Goal: Information Seeking & Learning: Stay updated

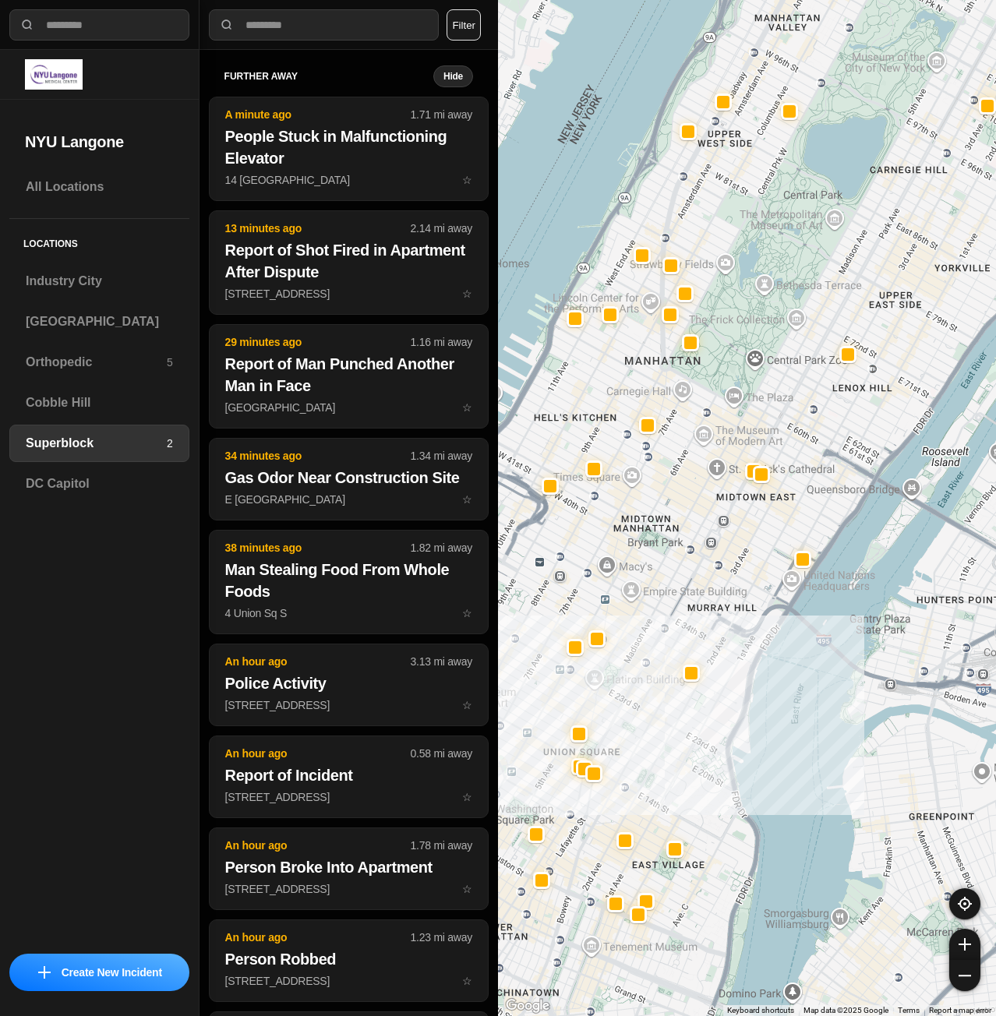
select select "*"
click at [85, 326] on h3 "[GEOGRAPHIC_DATA]" at bounding box center [99, 321] width 147 height 19
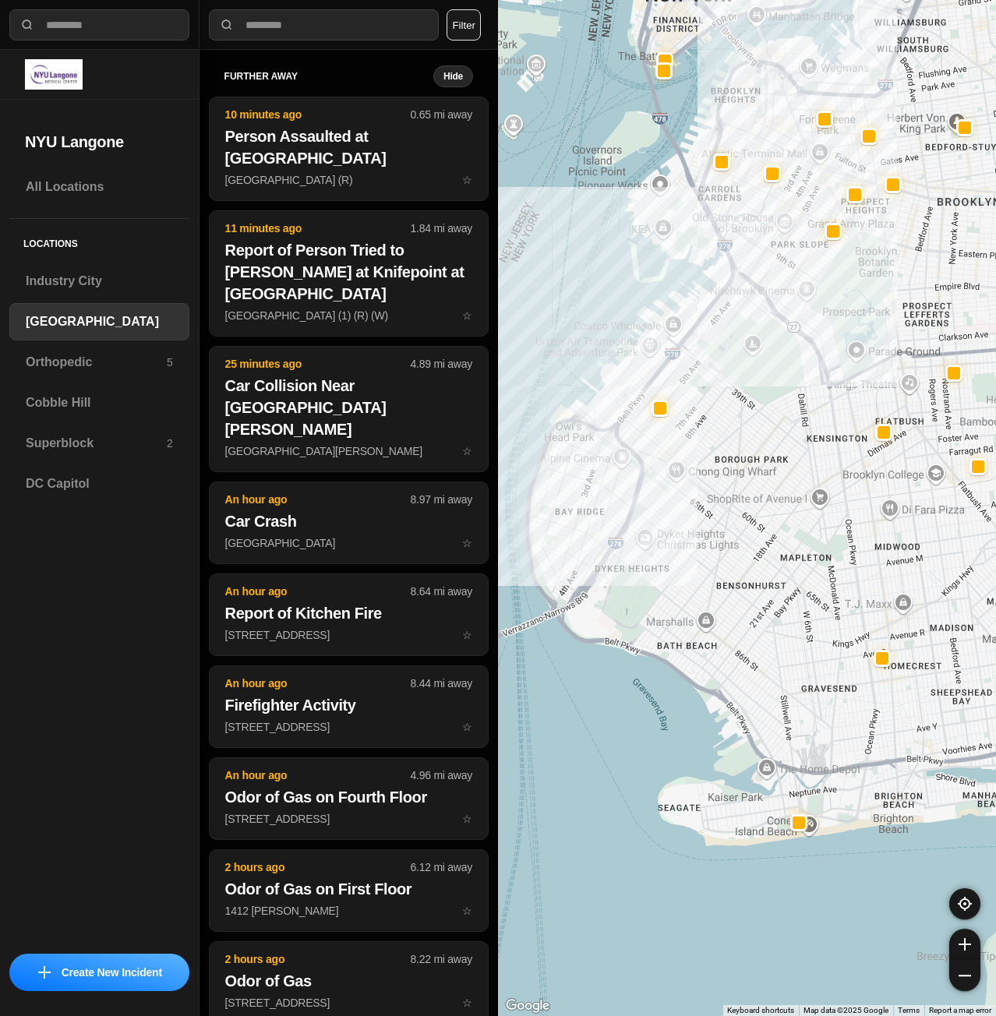
drag, startPoint x: 848, startPoint y: 466, endPoint x: 807, endPoint y: 494, distance: 49.9
click at [807, 494] on div at bounding box center [747, 508] width 498 height 1016
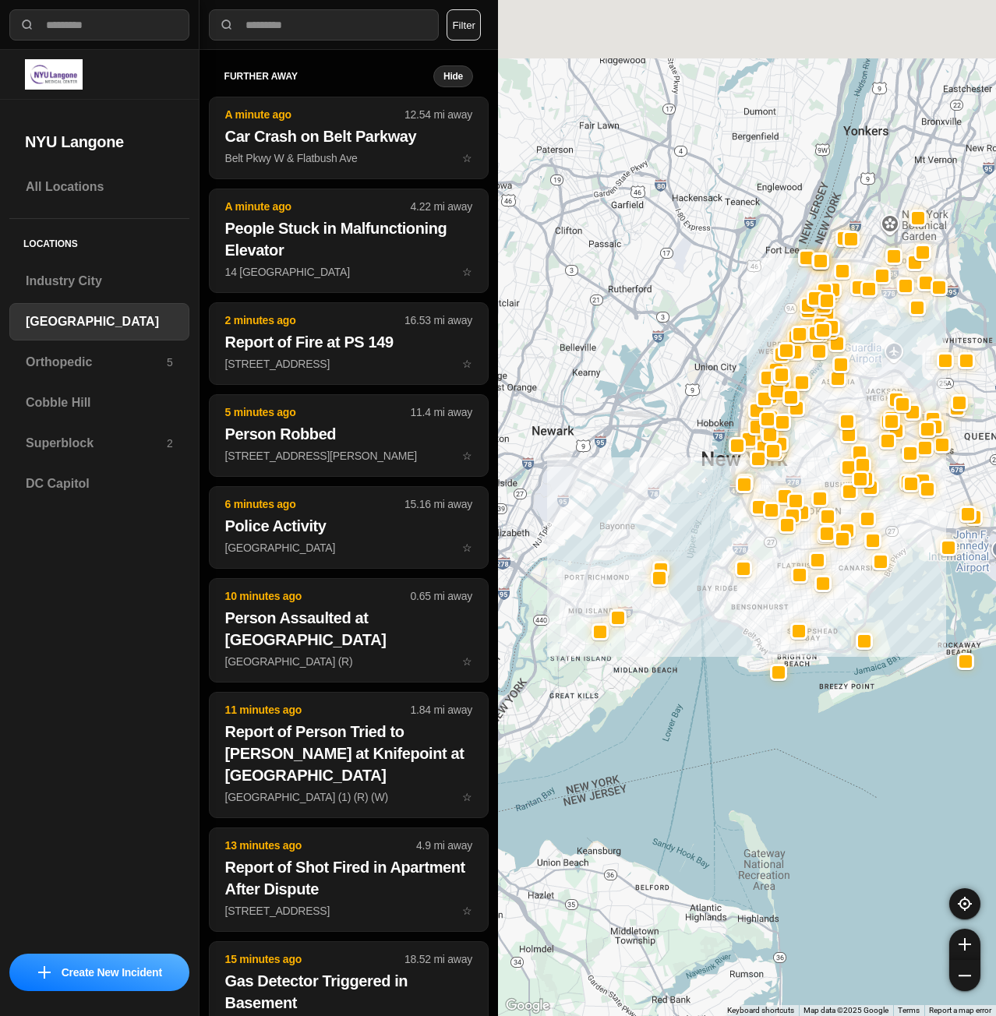
drag, startPoint x: 892, startPoint y: 588, endPoint x: 876, endPoint y: 641, distance: 55.4
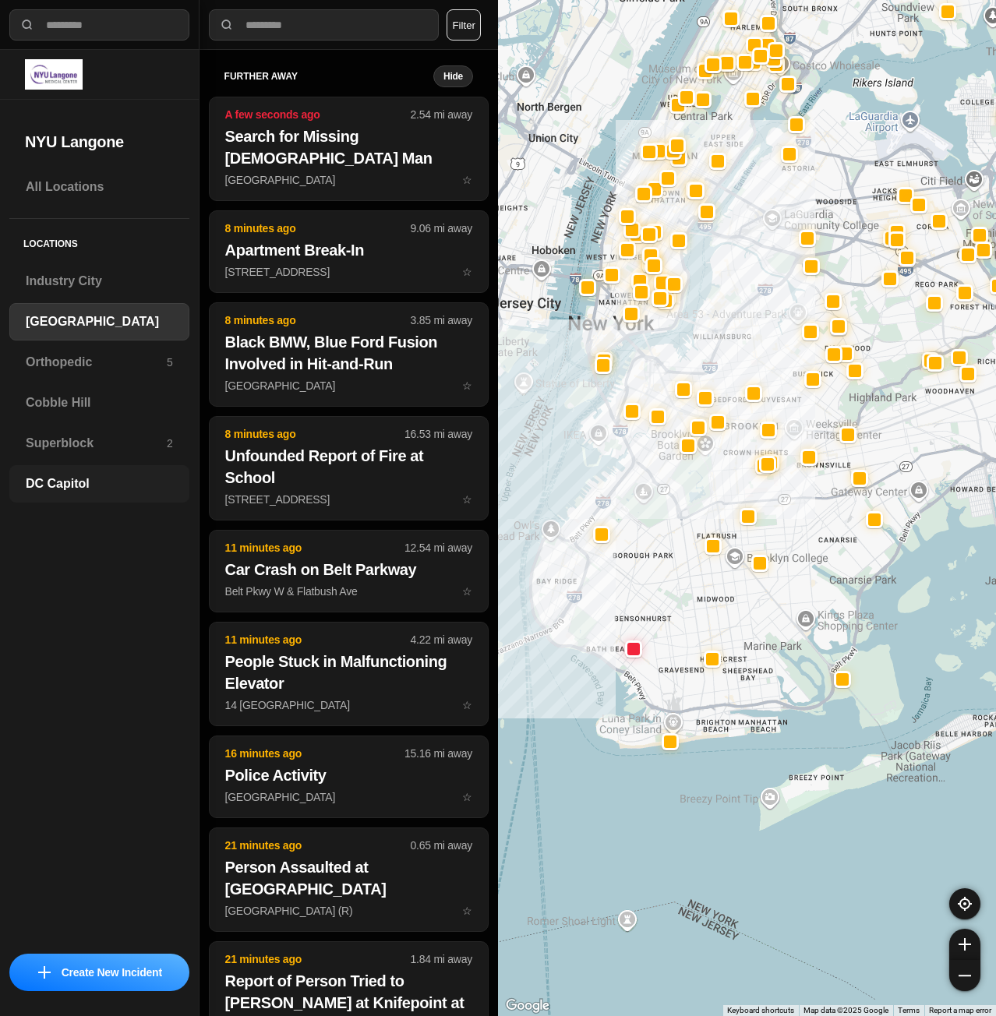
click at [126, 465] on div "DC Capitol" at bounding box center [99, 483] width 180 height 37
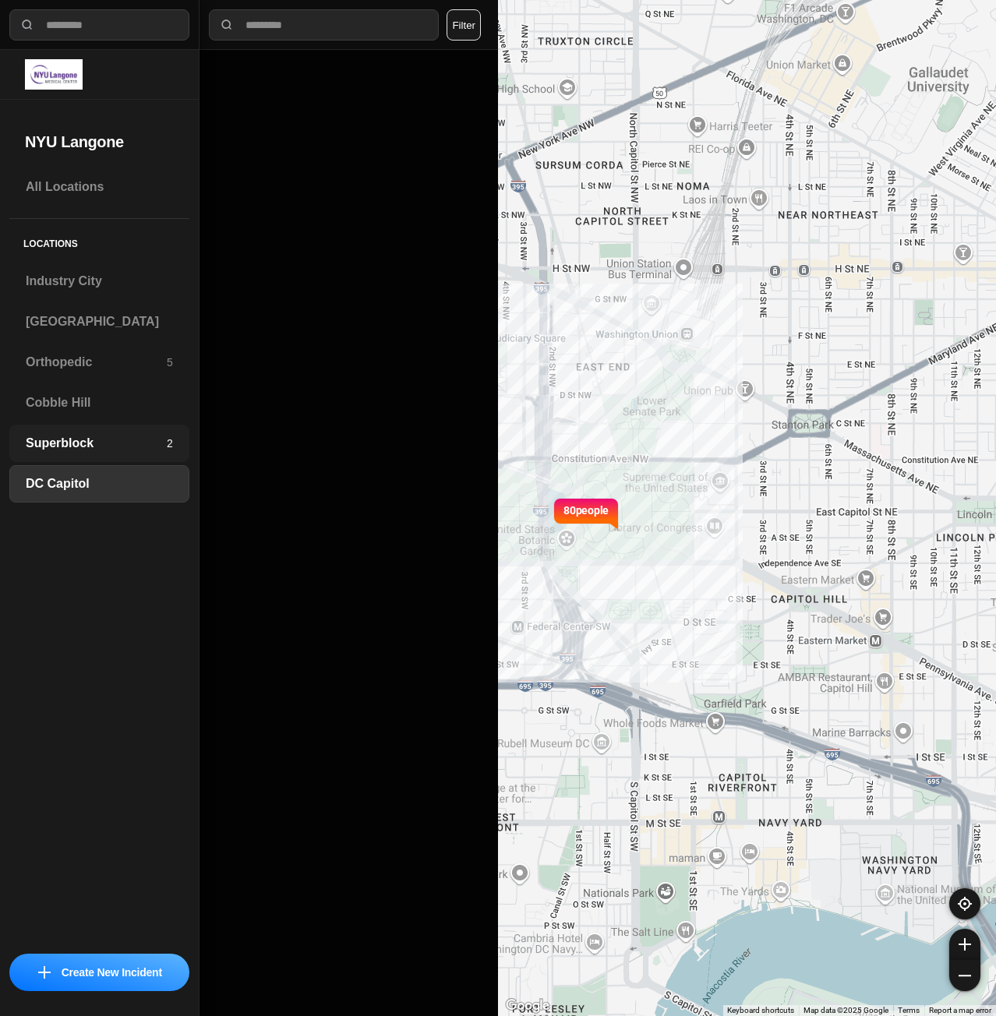
click at [126, 459] on div "Superblock 2" at bounding box center [99, 443] width 180 height 37
